Goal: Find specific page/section: Find specific page/section

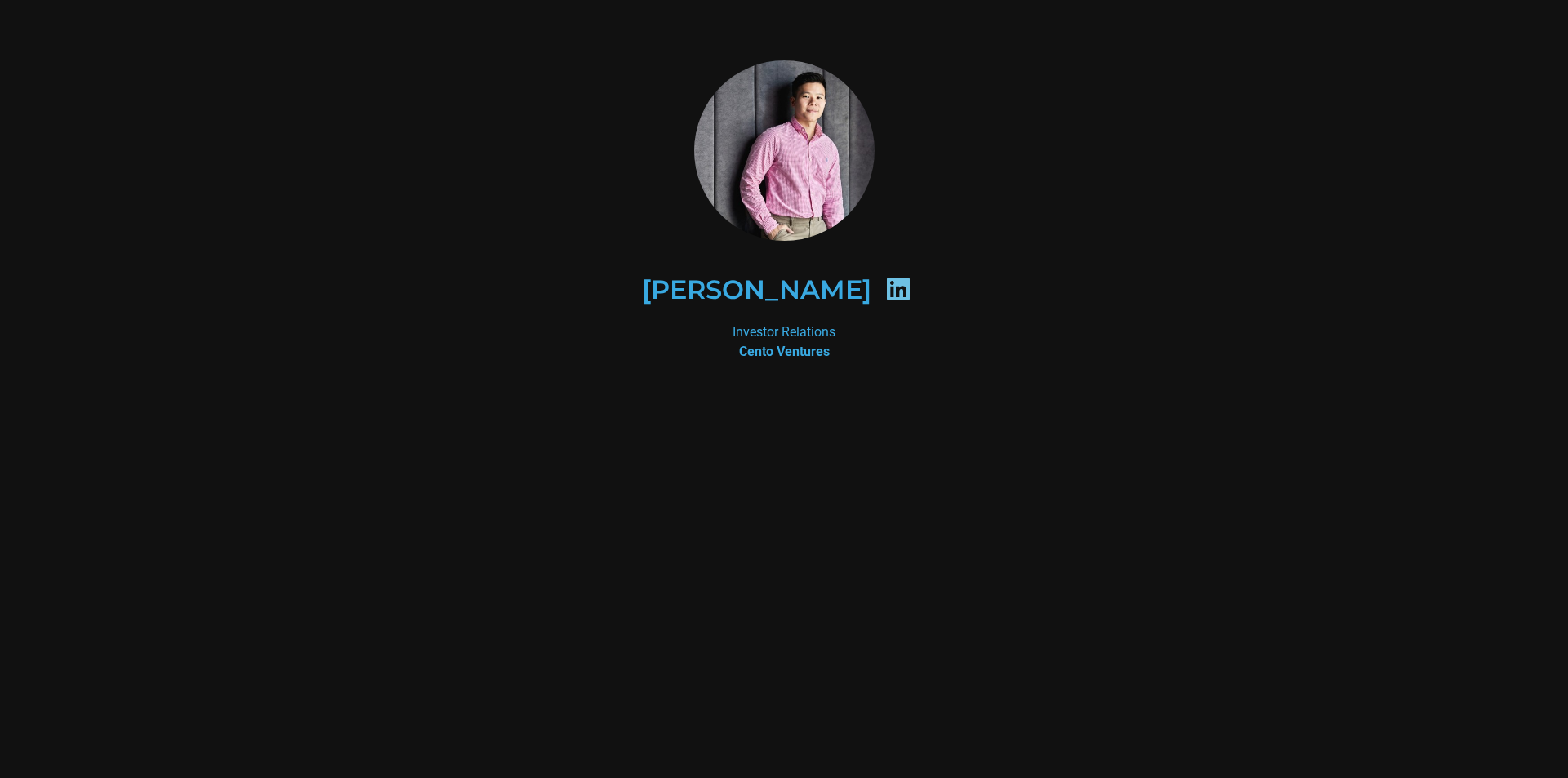
click at [1123, 265] on div "[PERSON_NAME]" at bounding box center [785, 290] width 715 height 84
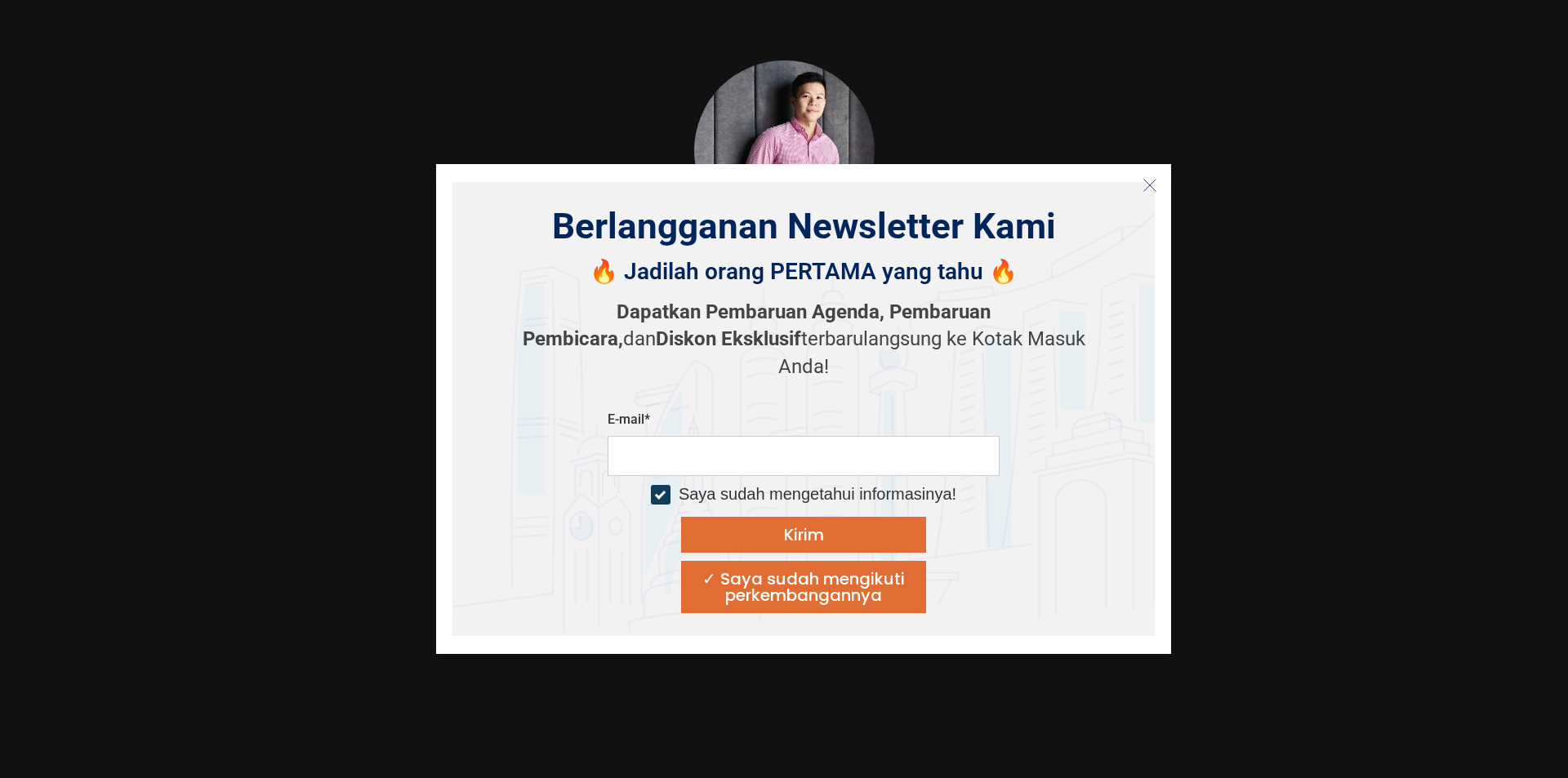
click at [933, 278] on font "🔥 Jadilah orang PERTAMA yang tahu 🔥" at bounding box center [803, 271] width 428 height 27
click at [1153, 183] on line "Menutup" at bounding box center [1149, 184] width 11 height 11
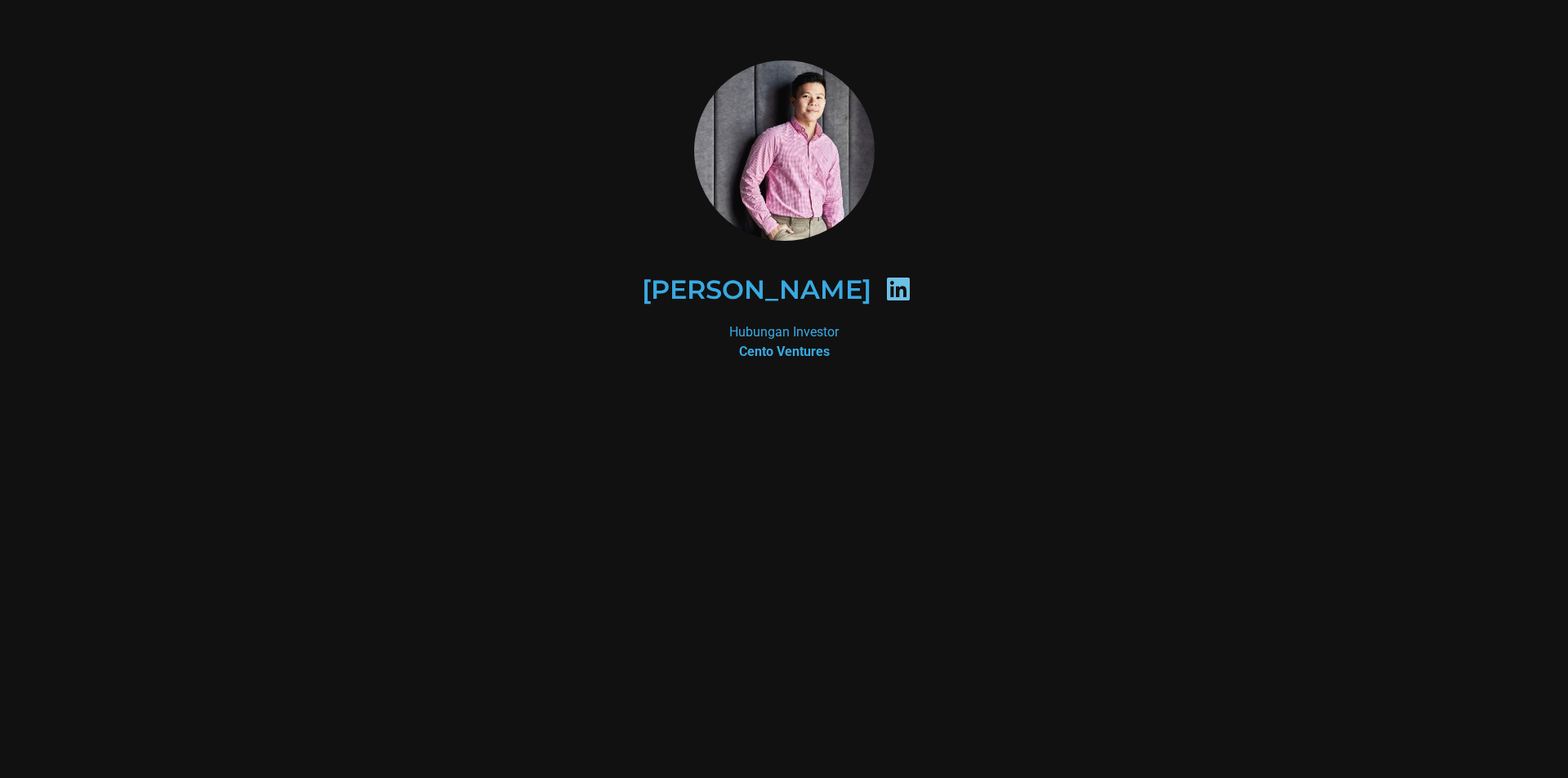
click at [826, 136] on img at bounding box center [784, 151] width 180 height 180
drag, startPoint x: 826, startPoint y: 136, endPoint x: 1062, endPoint y: 73, distance: 244.3
click at [1062, 73] on div at bounding box center [783, 151] width 794 height 180
click at [833, 160] on img at bounding box center [784, 151] width 180 height 180
click at [748, 286] on font "[PERSON_NAME]" at bounding box center [756, 289] width 230 height 32
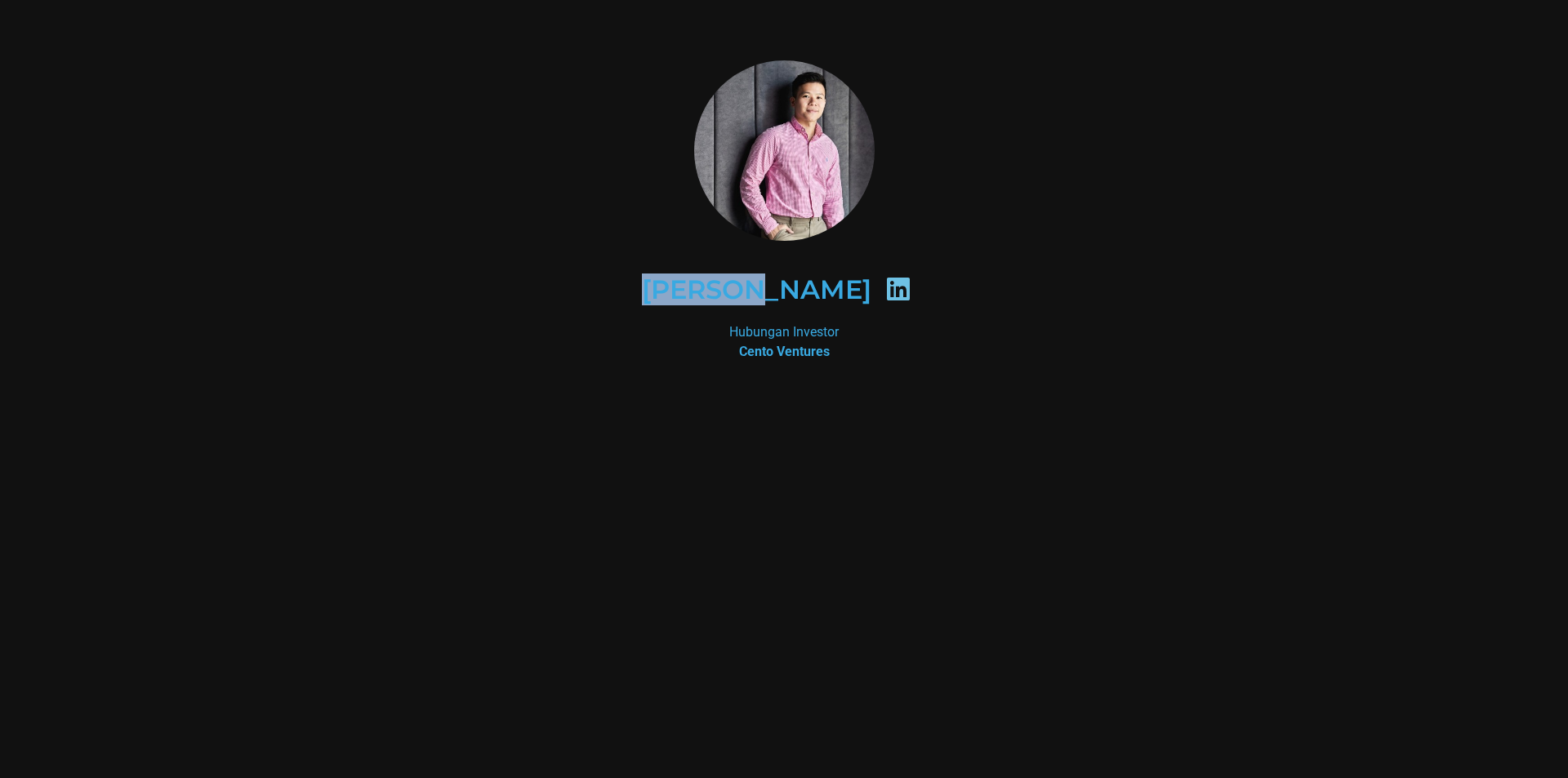
click at [748, 286] on font "[PERSON_NAME]" at bounding box center [756, 289] width 230 height 32
copy div "[PERSON_NAME]"
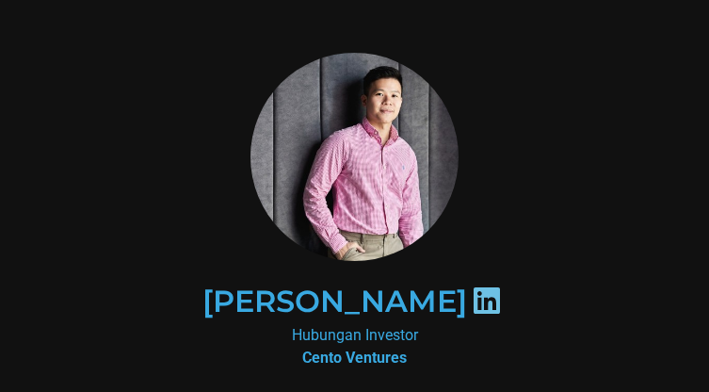
click at [547, 154] on div at bounding box center [355, 157] width 605 height 208
click at [536, 92] on div at bounding box center [355, 157] width 605 height 208
